Goal: Navigation & Orientation: Find specific page/section

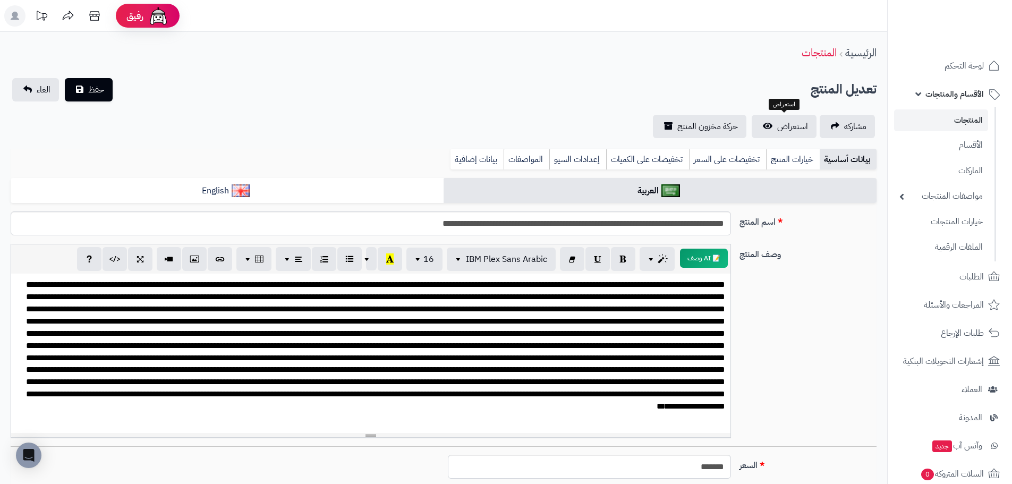
scroll to position [48, 0]
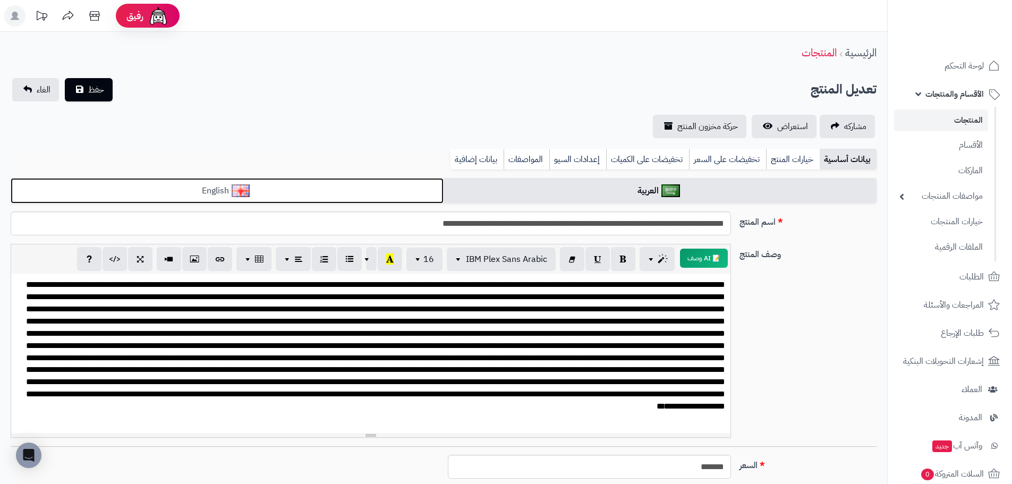
click at [364, 188] on link "English" at bounding box center [227, 191] width 433 height 26
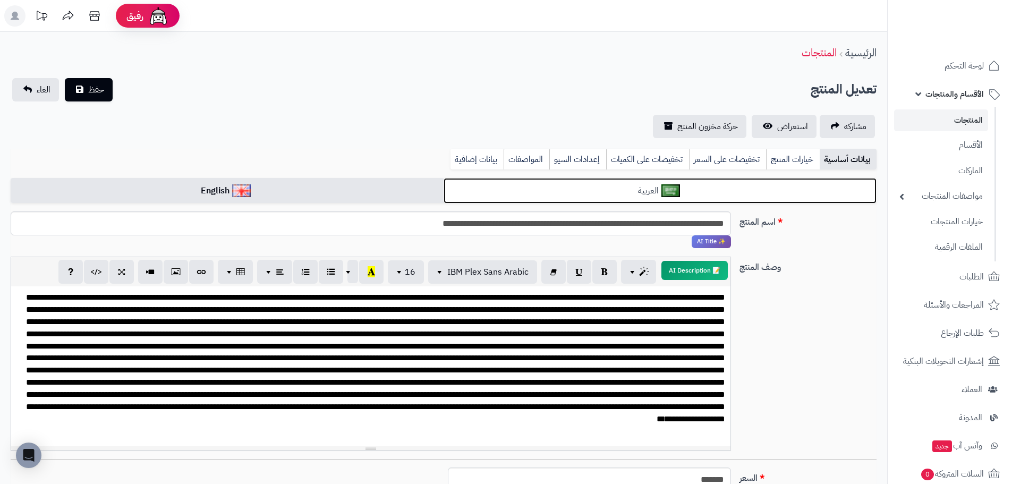
click at [512, 180] on link "العربية" at bounding box center [660, 191] width 433 height 26
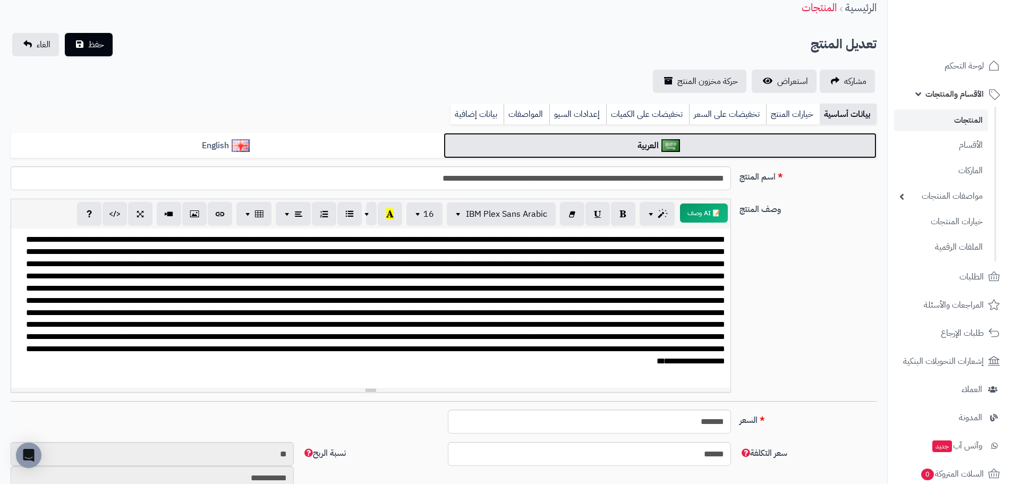
scroll to position [0, 0]
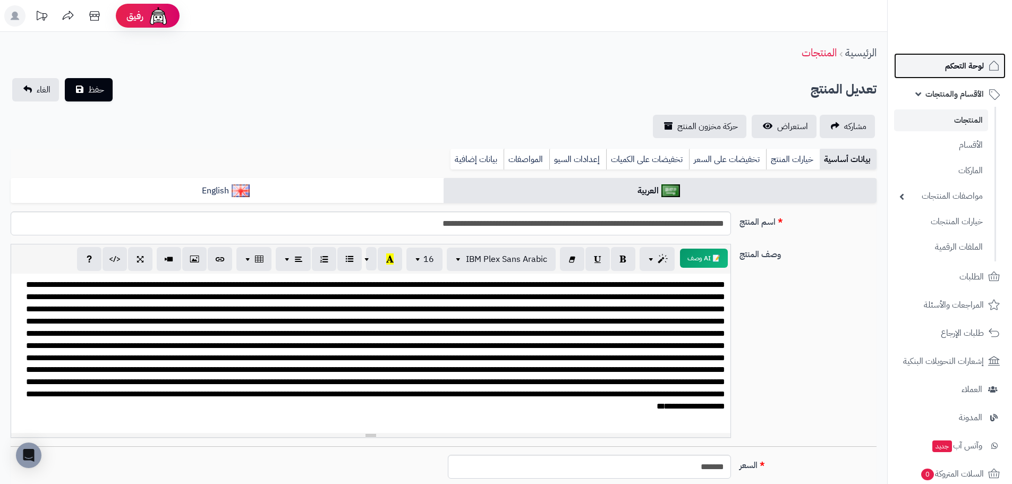
click at [977, 70] on span "لوحة التحكم" at bounding box center [964, 65] width 39 height 15
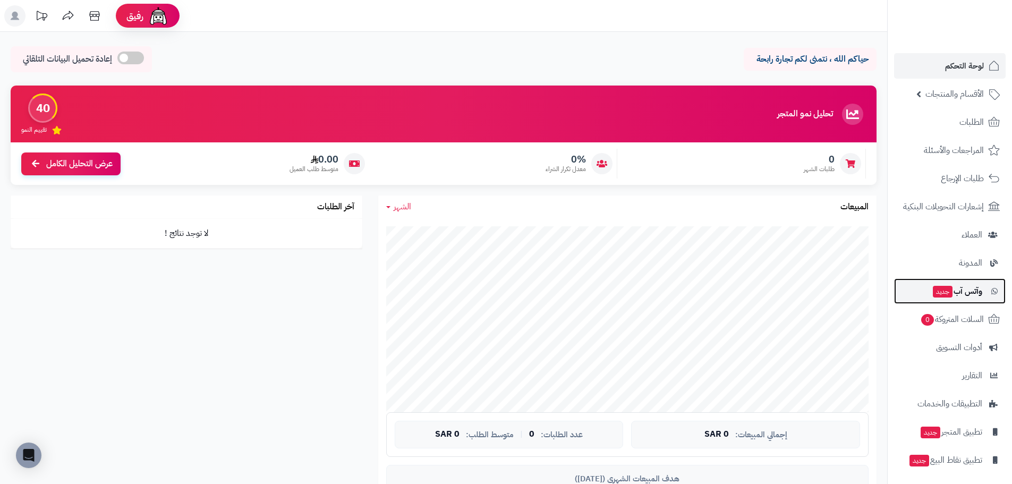
click at [972, 290] on span "وآتس آب جديد" at bounding box center [957, 291] width 50 height 15
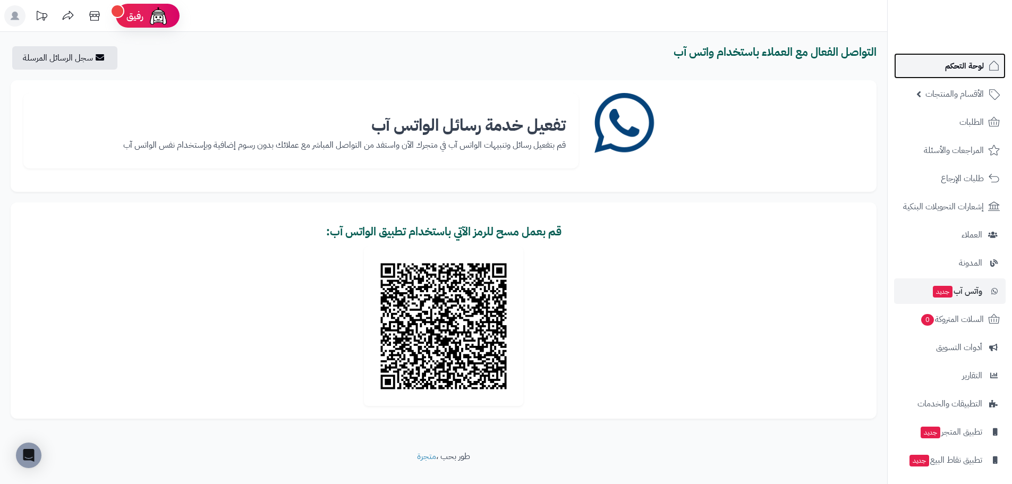
click at [970, 73] on span "لوحة التحكم" at bounding box center [964, 65] width 39 height 15
